Goal: Entertainment & Leisure: Consume media (video, audio)

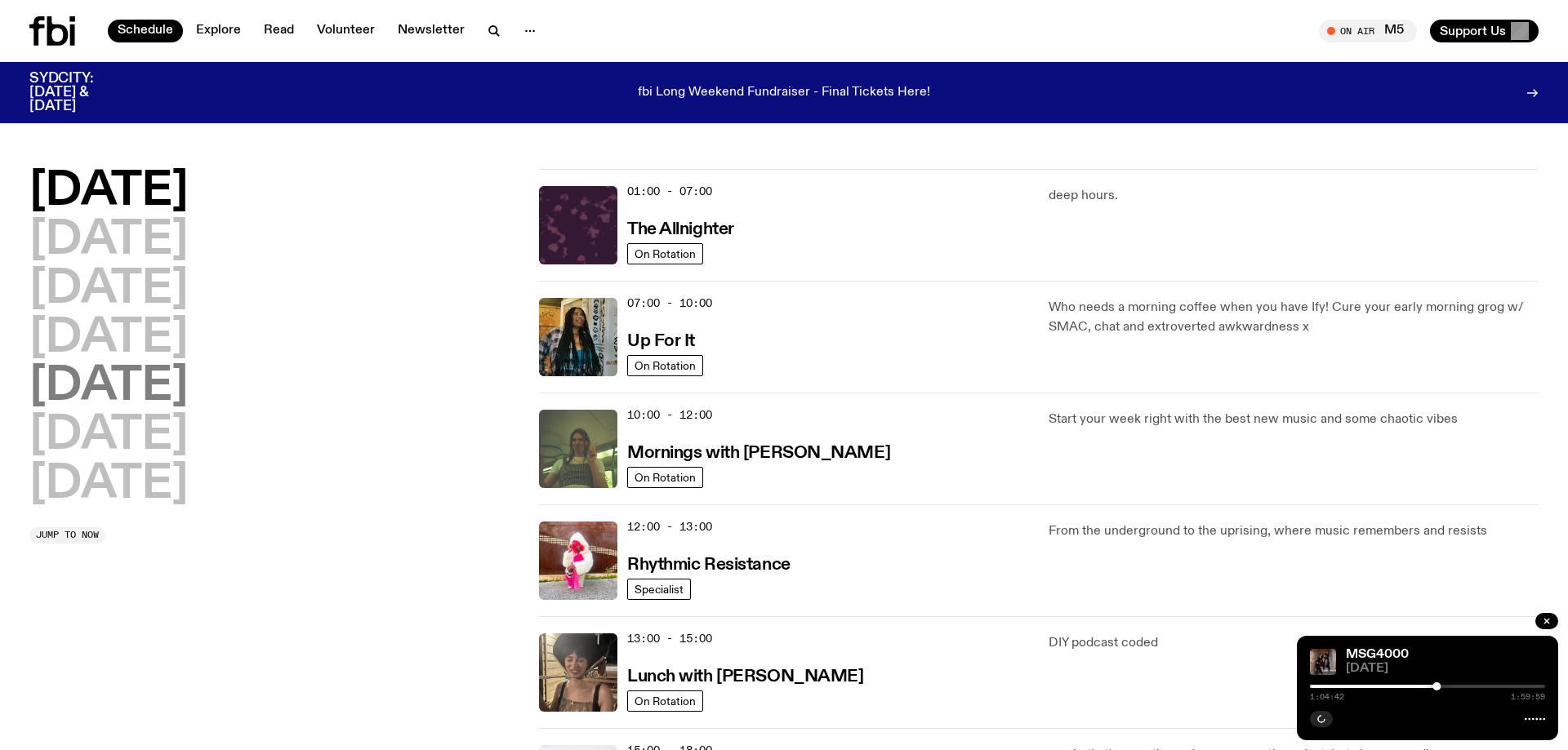
click at [138, 391] on h2 "[DATE]" at bounding box center [109, 387] width 158 height 45
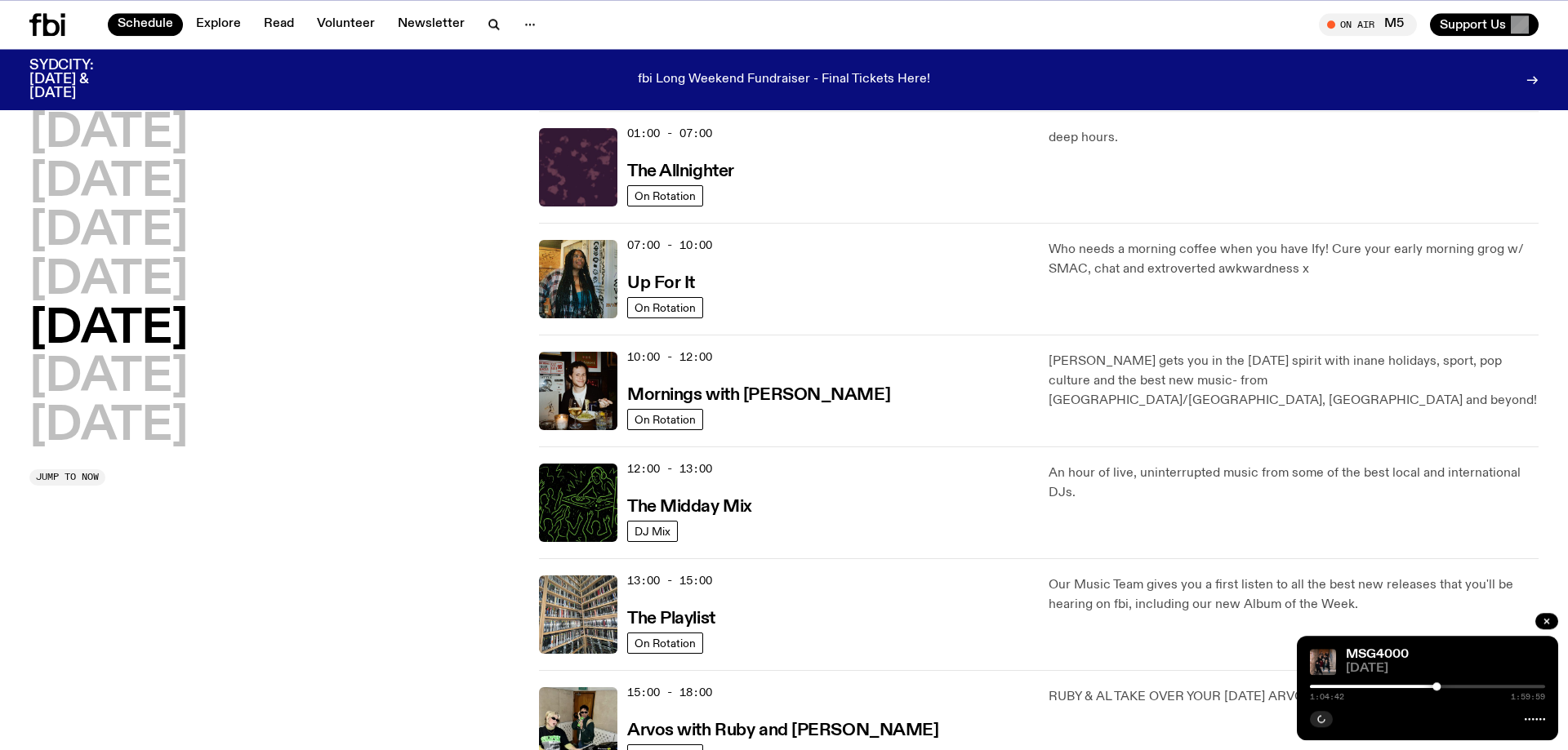
scroll to position [45, 0]
click at [188, 377] on h2 "[DATE]" at bounding box center [109, 377] width 158 height 45
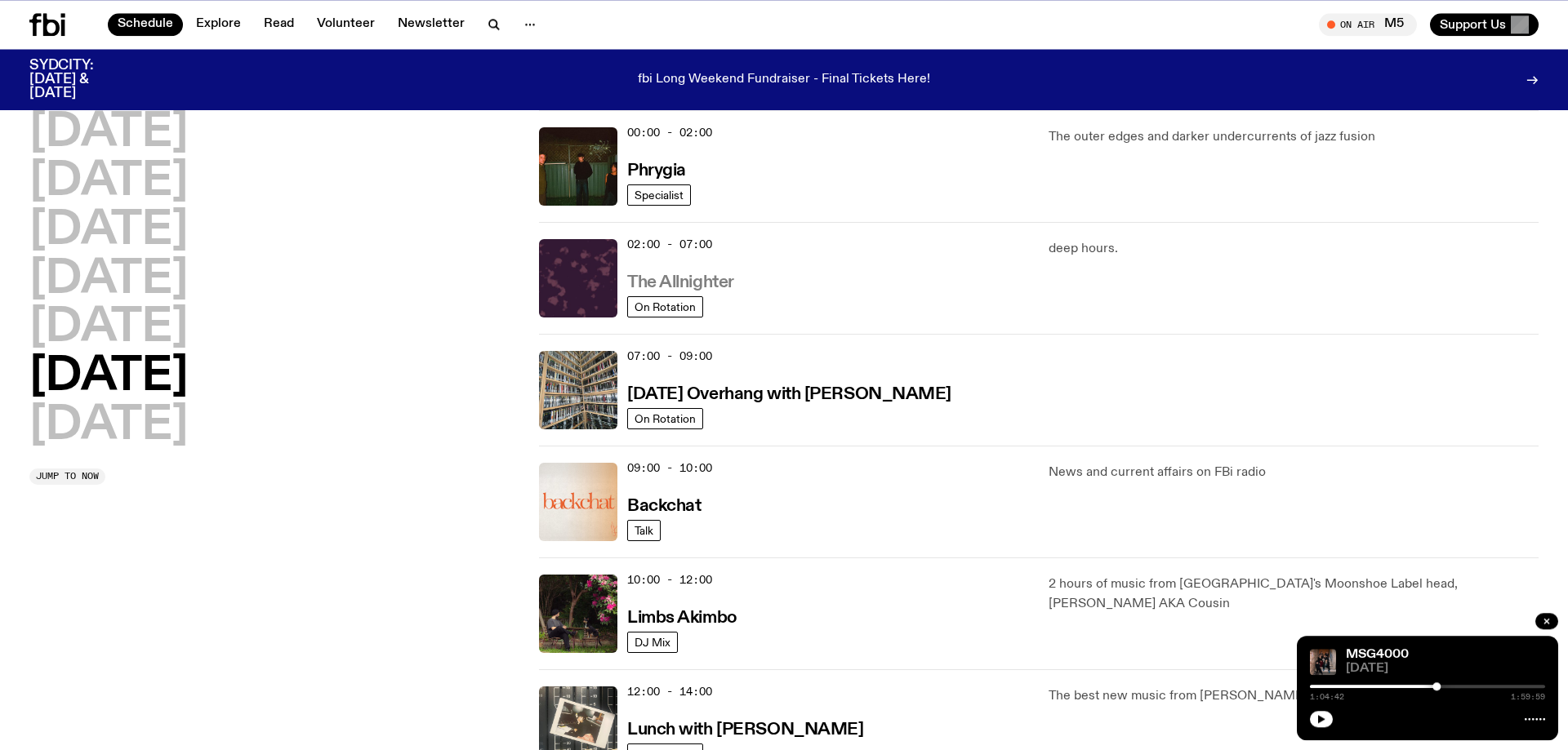
click at [689, 281] on h3 "The Allnighter" at bounding box center [681, 283] width 107 height 17
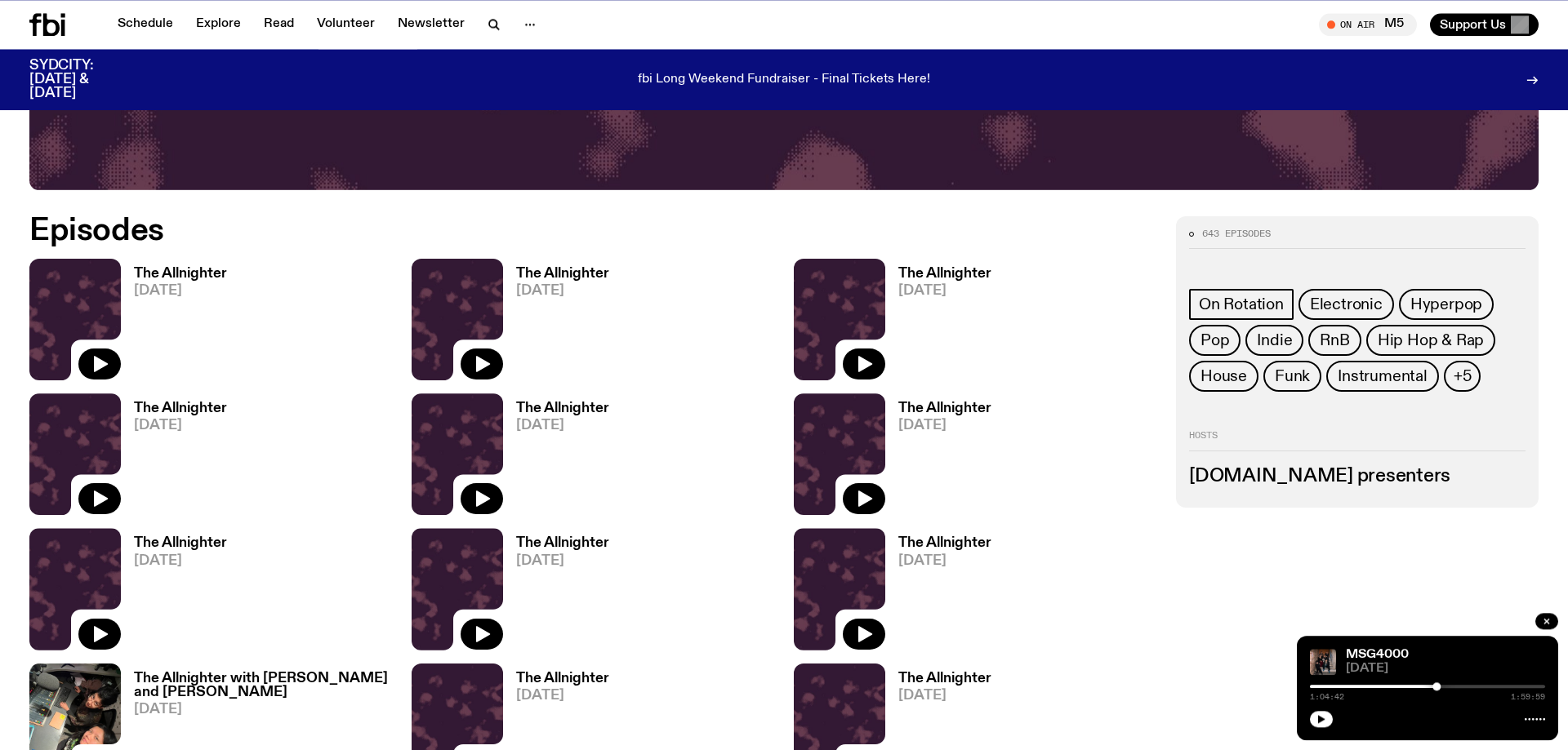
scroll to position [909, 0]
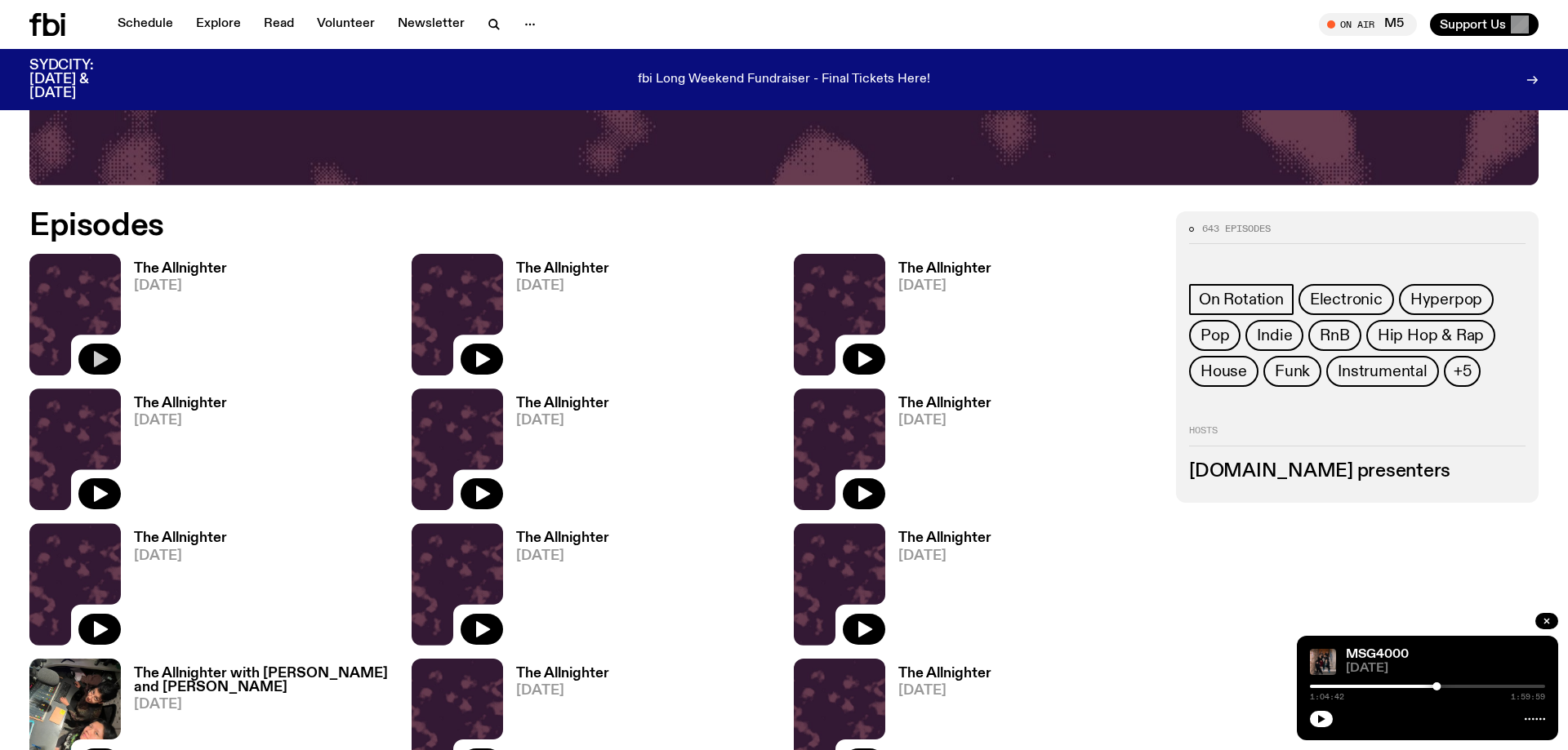
click at [106, 358] on icon "button" at bounding box center [101, 359] width 14 height 16
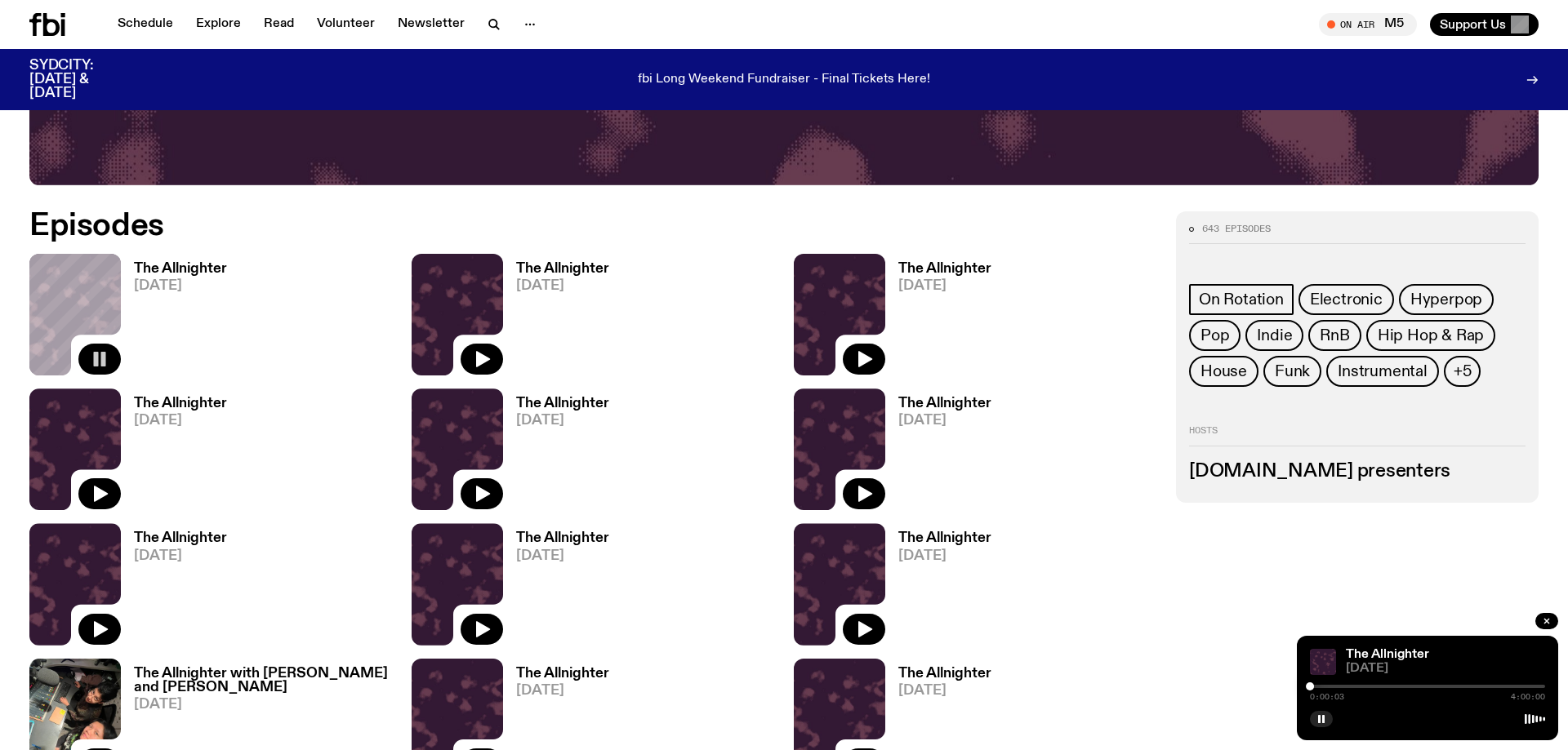
click at [1351, 687] on div at bounding box center [1427, 687] width 235 height 3
click at [481, 359] on icon "button" at bounding box center [482, 359] width 14 height 16
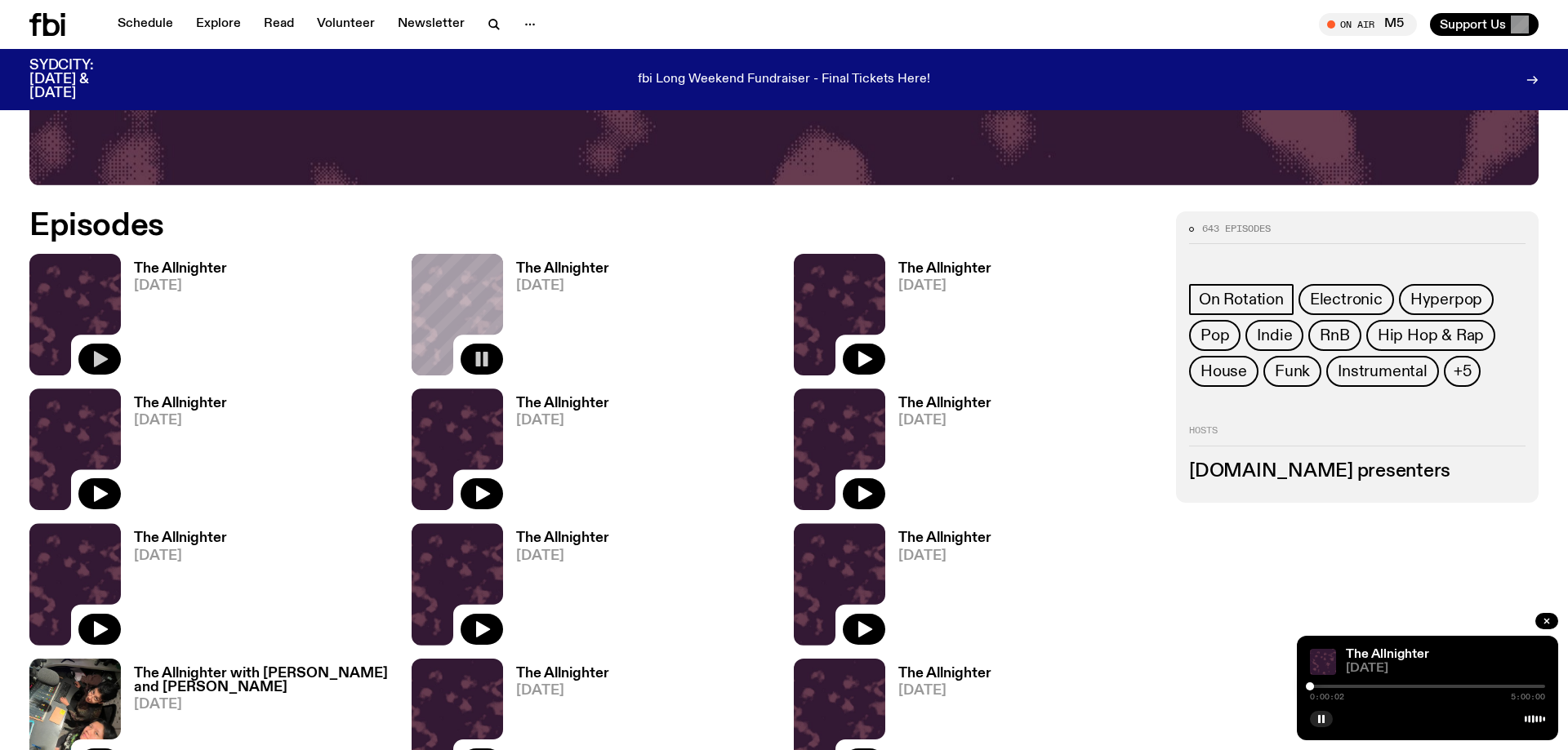
click at [1397, 682] on div "The Allnighter [DATE] 0:00:02 5:00:00" at bounding box center [1427, 688] width 261 height 105
click at [1398, 687] on div at bounding box center [1427, 687] width 235 height 3
click at [1492, 689] on div "1:52:31 5:00:00" at bounding box center [1427, 691] width 235 height 20
click at [1397, 654] on link "The Allnighter" at bounding box center [1387, 654] width 83 height 13
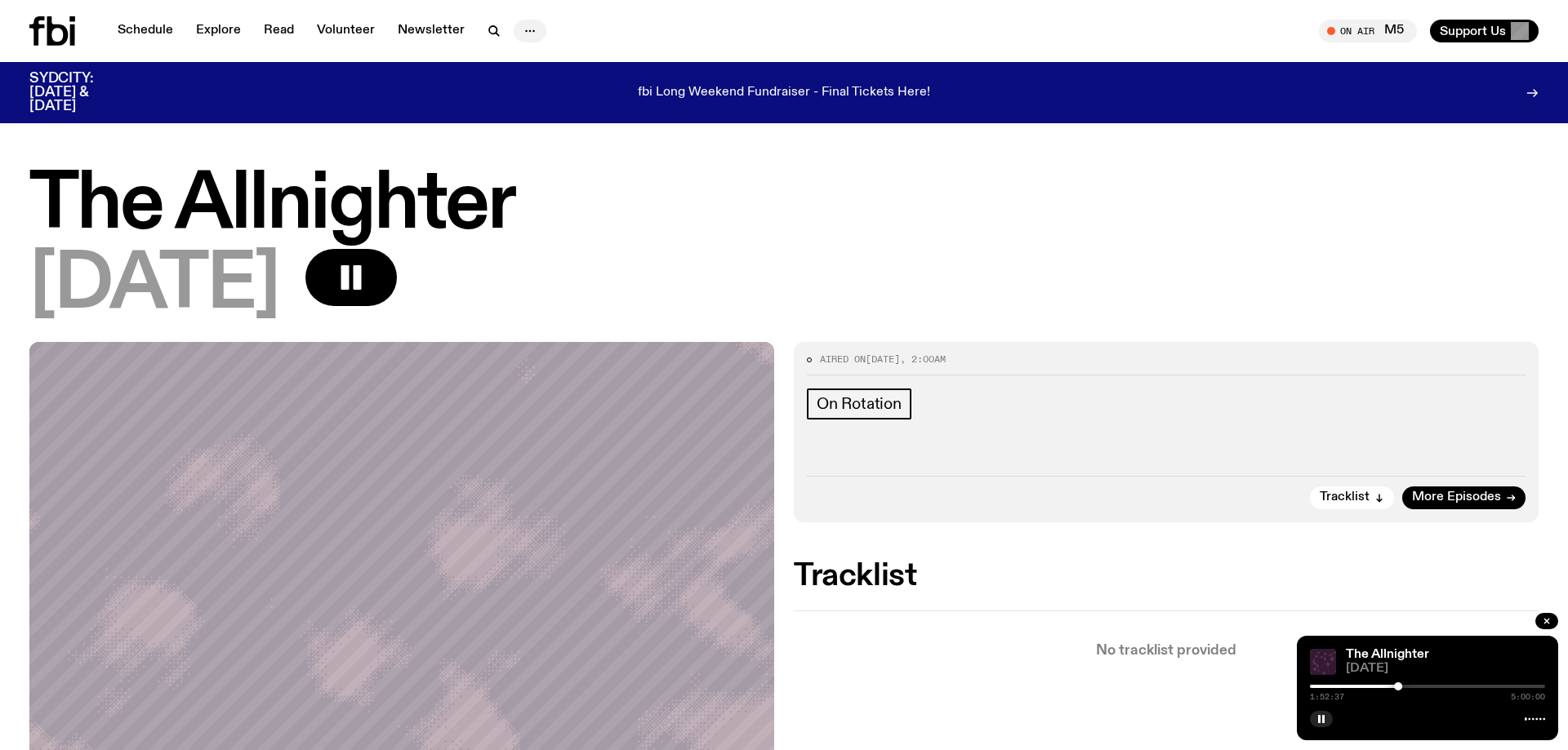
click at [523, 30] on icon "button" at bounding box center [530, 31] width 20 height 20
click at [523, 30] on icon "button" at bounding box center [530, 31] width 20 height 20
click at [526, 29] on icon "button" at bounding box center [530, 31] width 20 height 20
click at [510, 89] on link "Contact" at bounding box center [529, 93] width 82 height 23
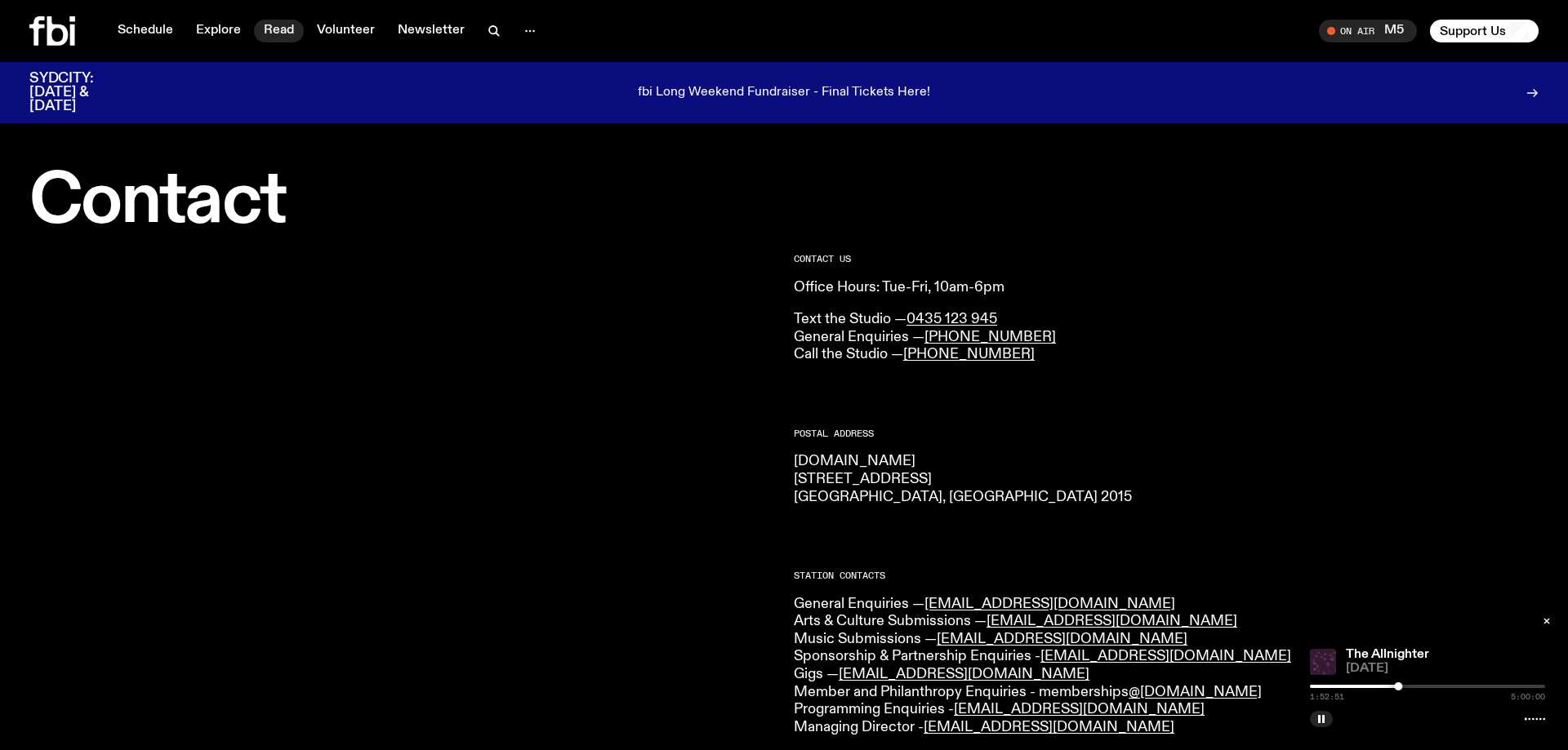
click at [275, 34] on link "Read" at bounding box center [279, 31] width 49 height 23
